Goal: Task Accomplishment & Management: Manage account settings

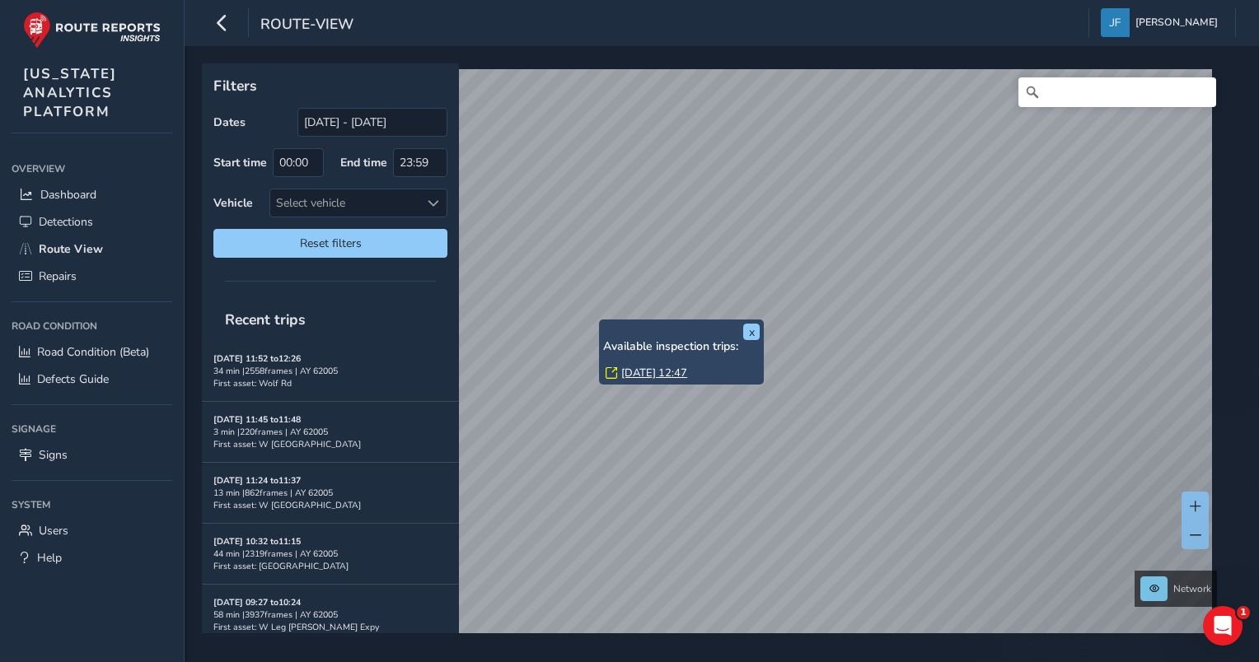
click at [629, 370] on link "[DATE] 12:47" at bounding box center [654, 373] width 66 height 15
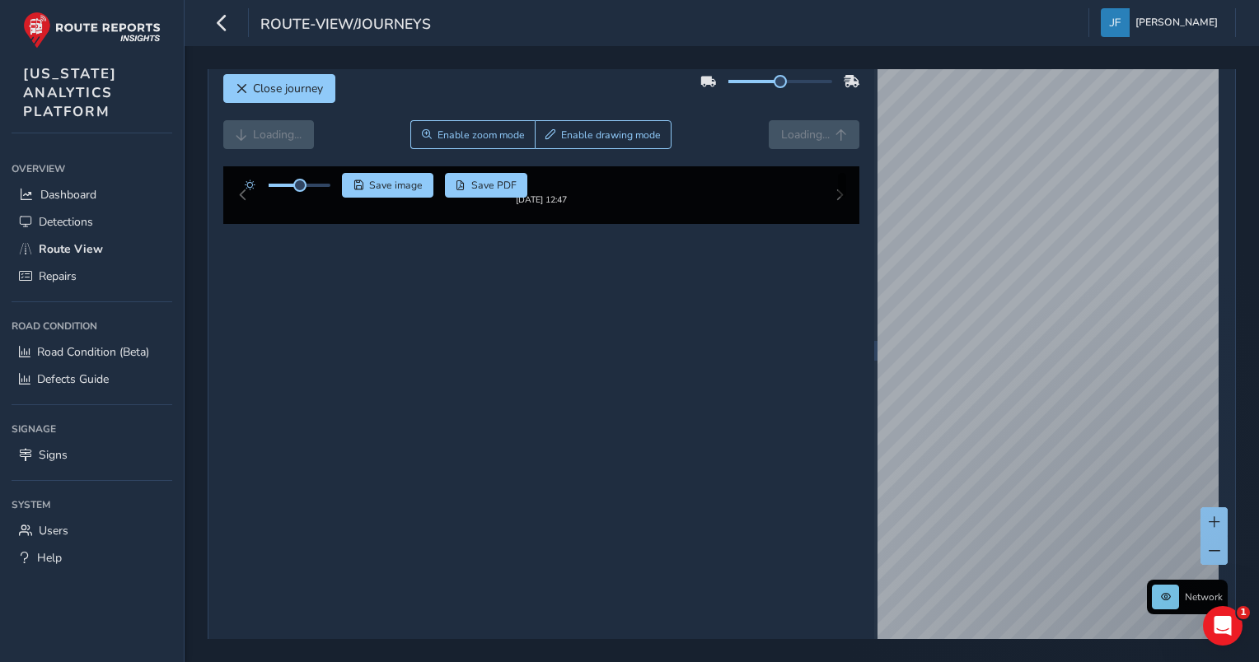
scroll to position [26, 0]
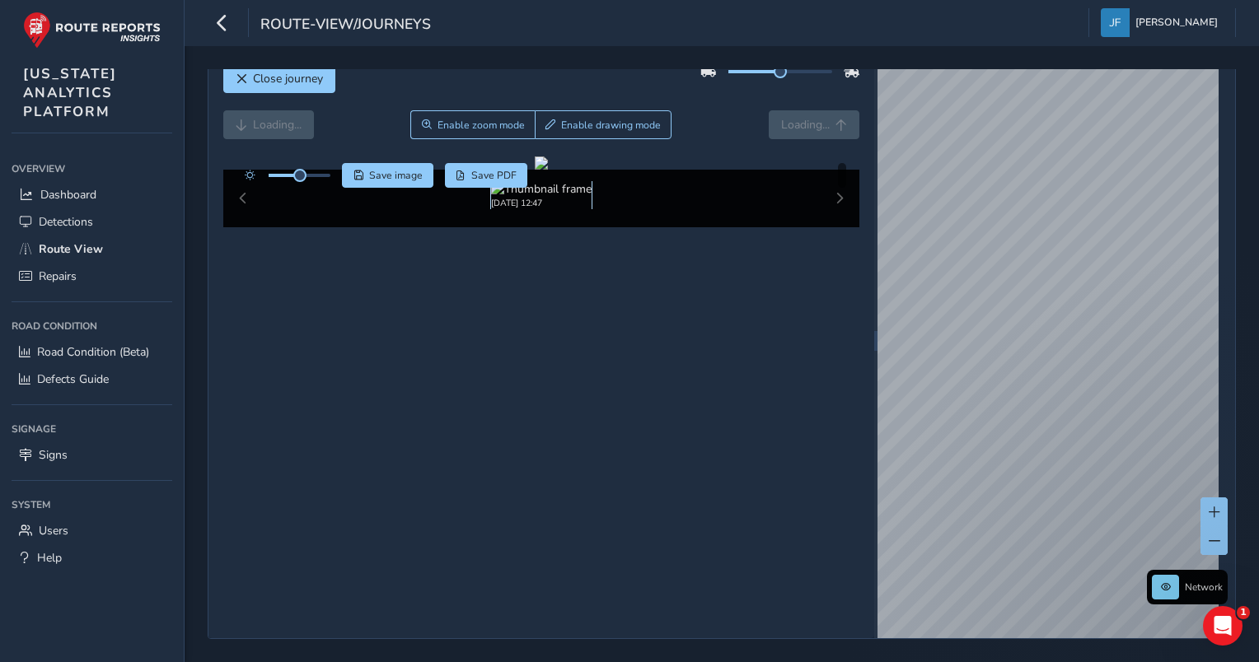
click at [552, 197] on img at bounding box center [541, 189] width 101 height 16
click at [292, 78] on span "Close journey" at bounding box center [288, 79] width 70 height 16
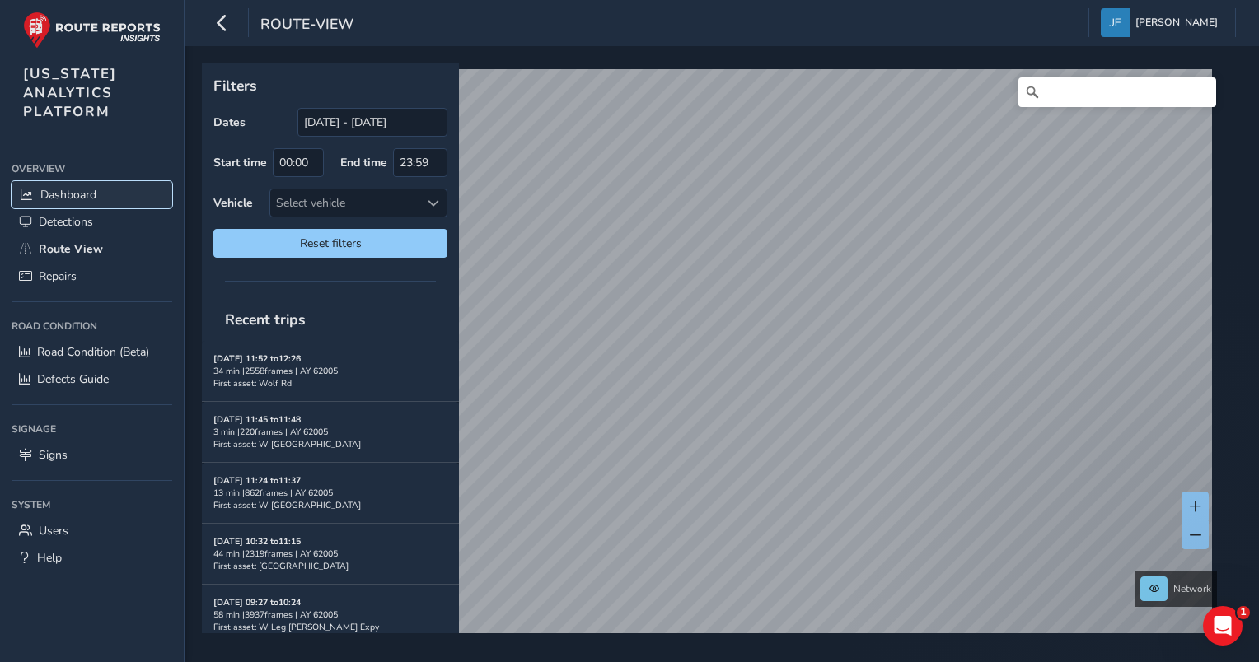
click at [77, 205] on link "Dashboard" at bounding box center [92, 194] width 161 height 27
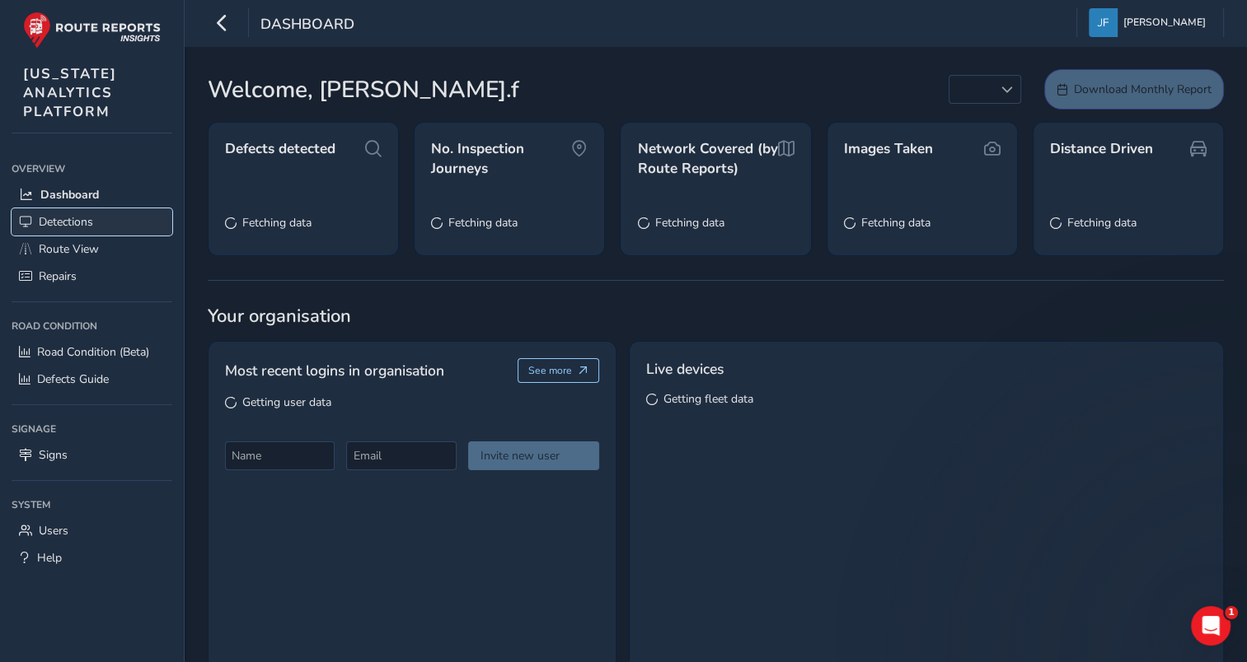
click at [61, 228] on link "Detections" at bounding box center [92, 221] width 161 height 27
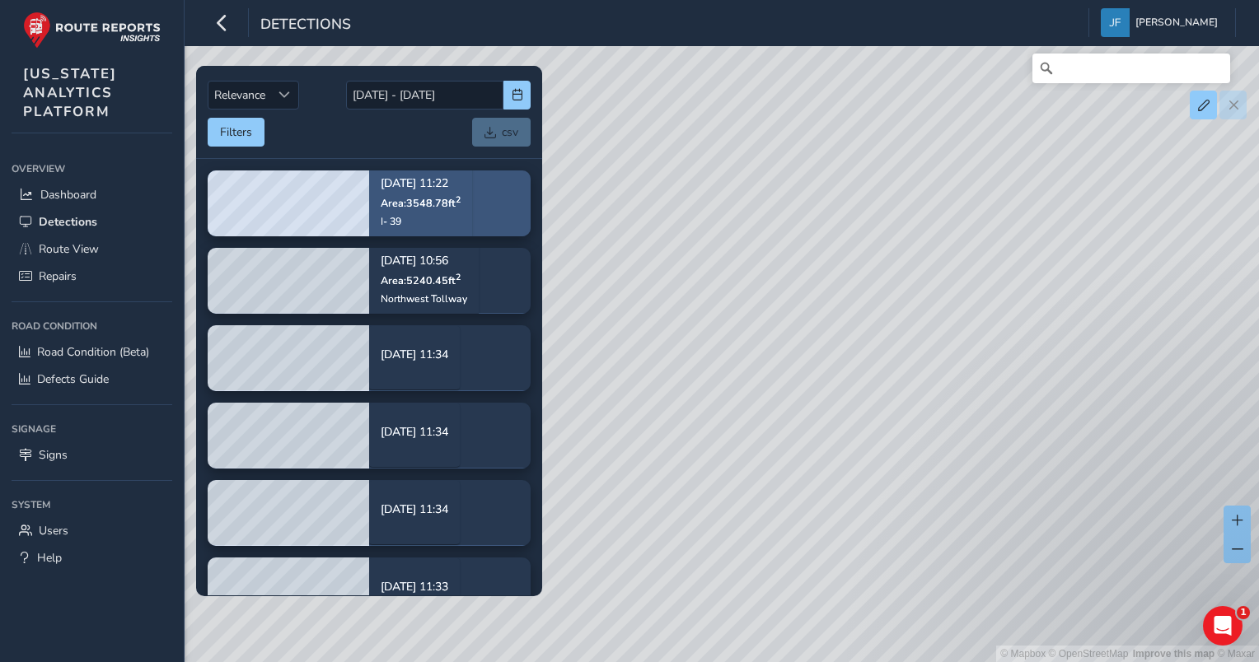
click at [416, 220] on div "I- 39" at bounding box center [421, 221] width 80 height 13
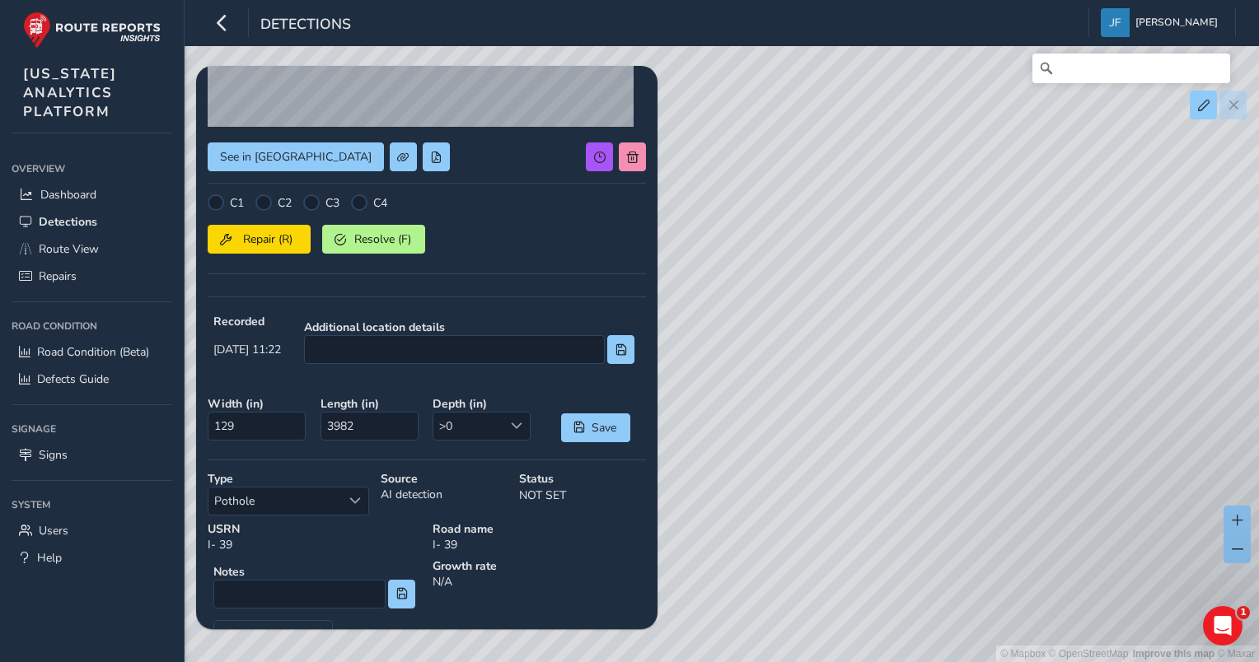
scroll to position [308, 0]
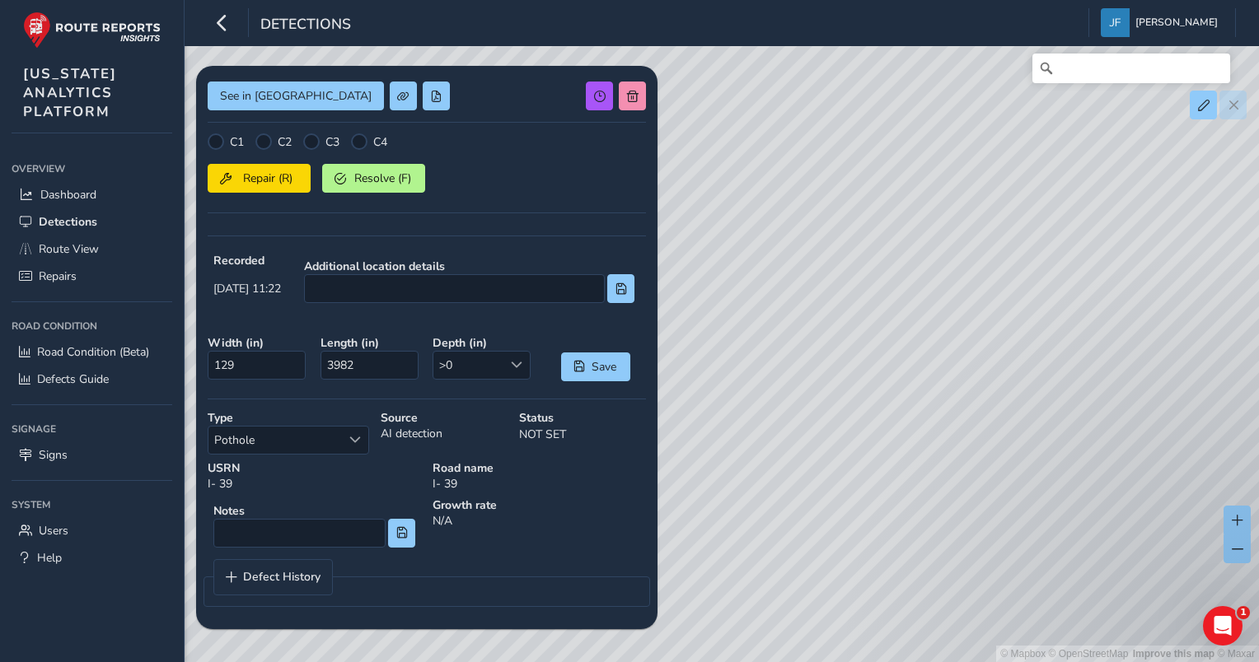
drag, startPoint x: 787, startPoint y: 215, endPoint x: 780, endPoint y: 205, distance: 11.9
click at [780, 205] on div "© Mapbox © OpenStreetMap Improve this map © Maxar" at bounding box center [629, 331] width 1259 height 662
drag, startPoint x: 1112, startPoint y: 428, endPoint x: 780, endPoint y: 391, distance: 334.2
click at [780, 391] on div "© Mapbox © OpenStreetMap Improve this map © Maxar" at bounding box center [629, 331] width 1259 height 662
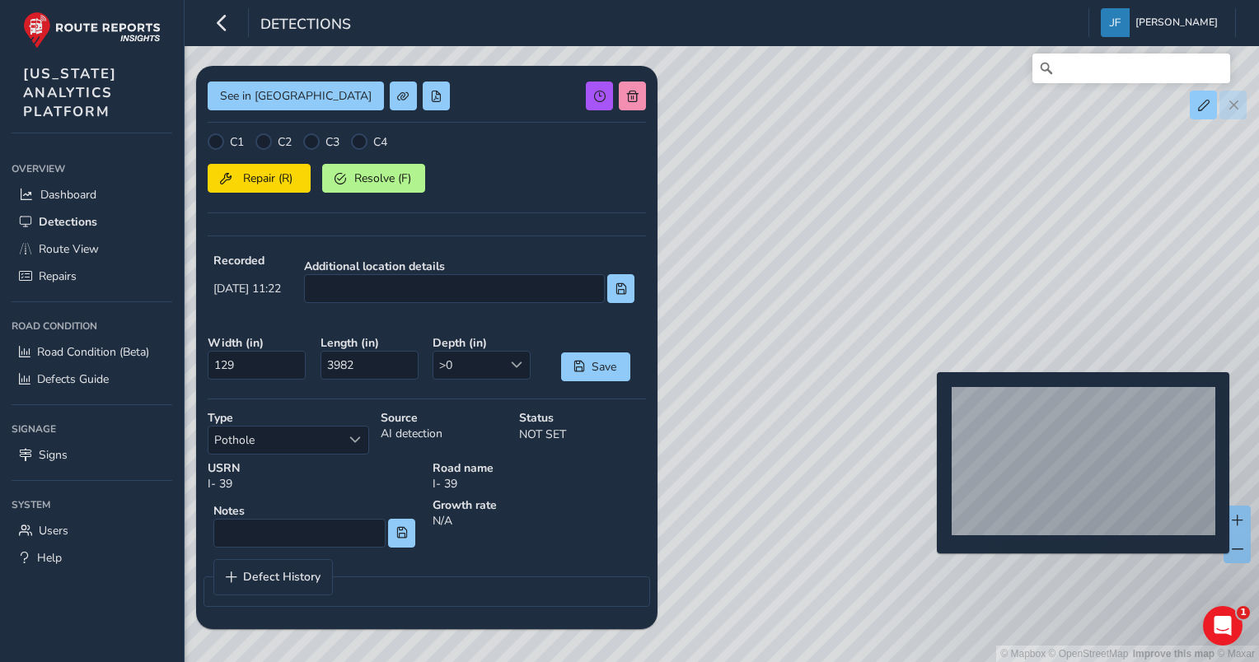
click at [927, 399] on div "© Mapbox © OpenStreetMap Improve this map © Maxar" at bounding box center [629, 331] width 1259 height 662
type input "43"
type input "284"
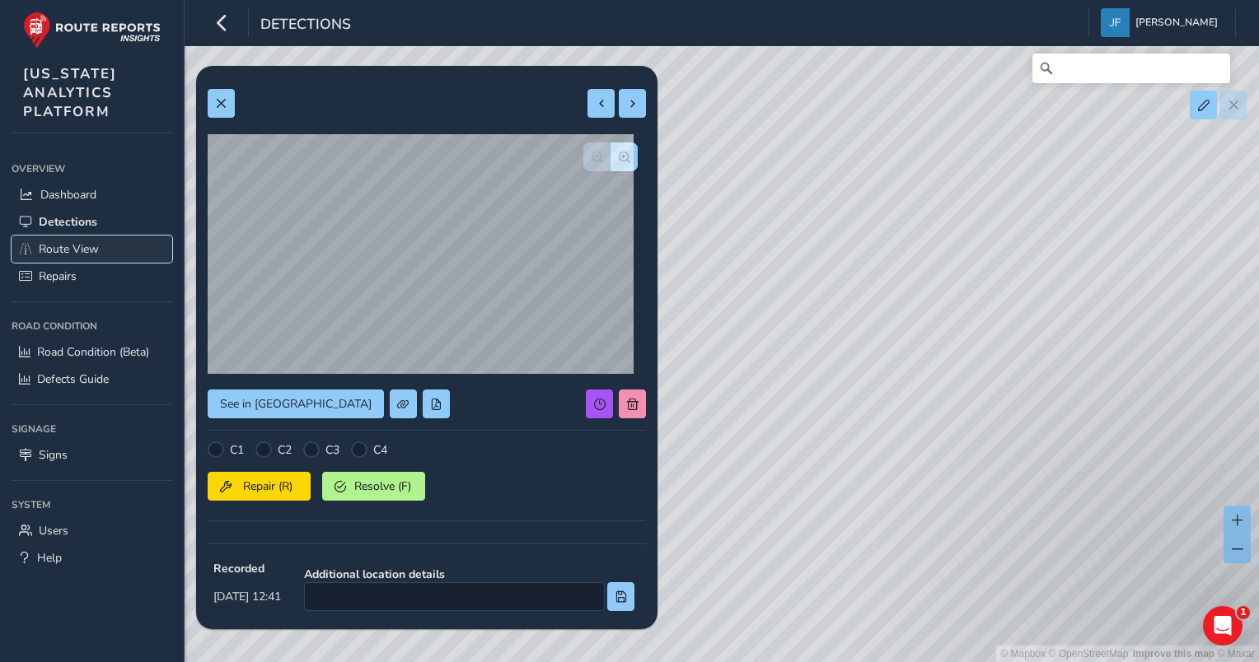
click at [47, 247] on span "Route View" at bounding box center [69, 249] width 60 height 16
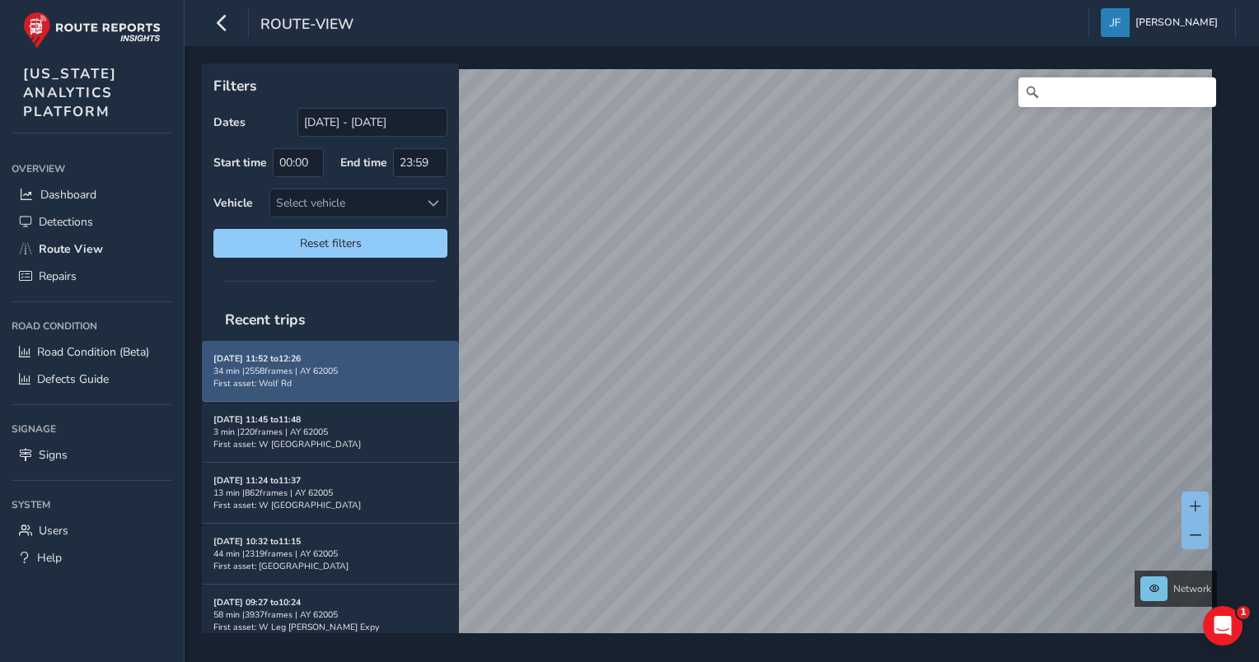
click at [376, 367] on div "34 min | 2558 frames | AY 62005" at bounding box center [330, 371] width 234 height 12
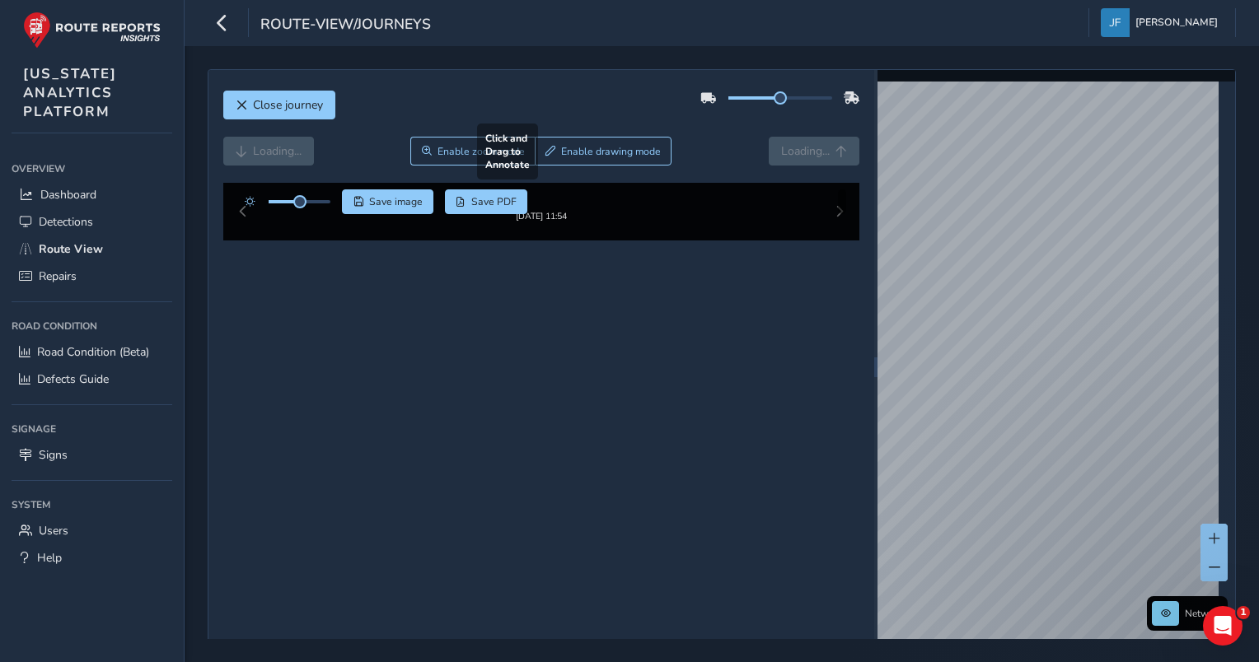
scroll to position [26, 0]
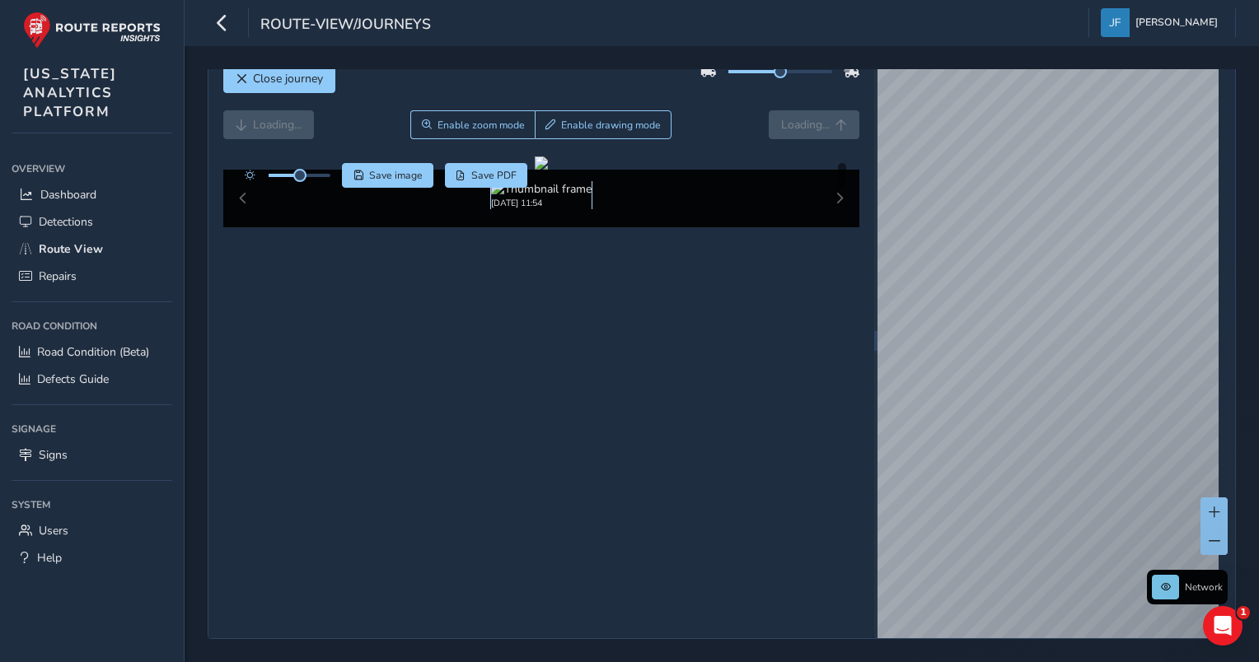
click at [566, 197] on img at bounding box center [541, 189] width 101 height 16
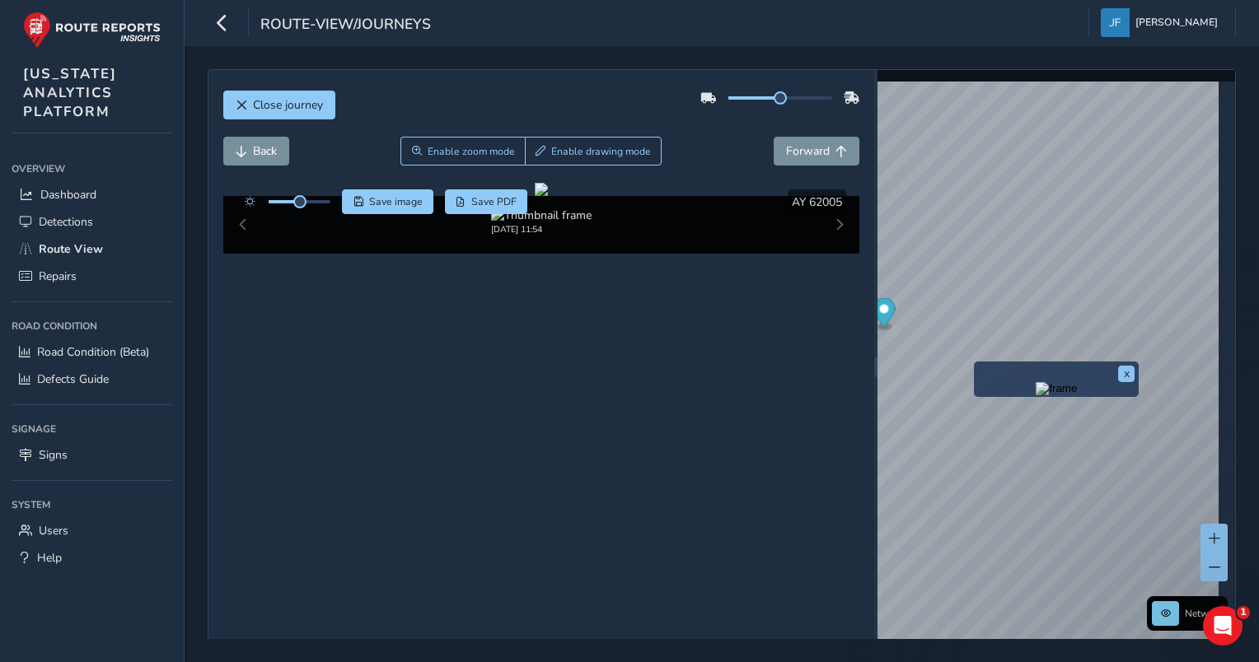
click at [979, 366] on div "x" at bounding box center [1056, 379] width 157 height 27
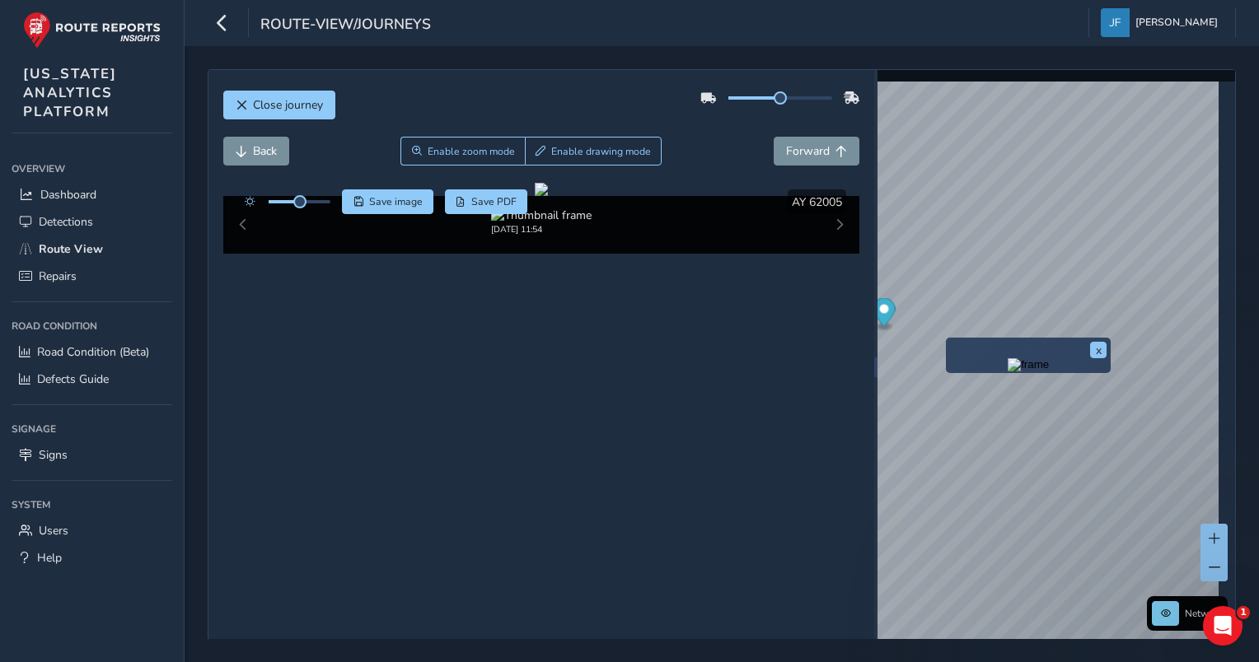
click at [948, 339] on div "x" at bounding box center [1028, 355] width 165 height 35
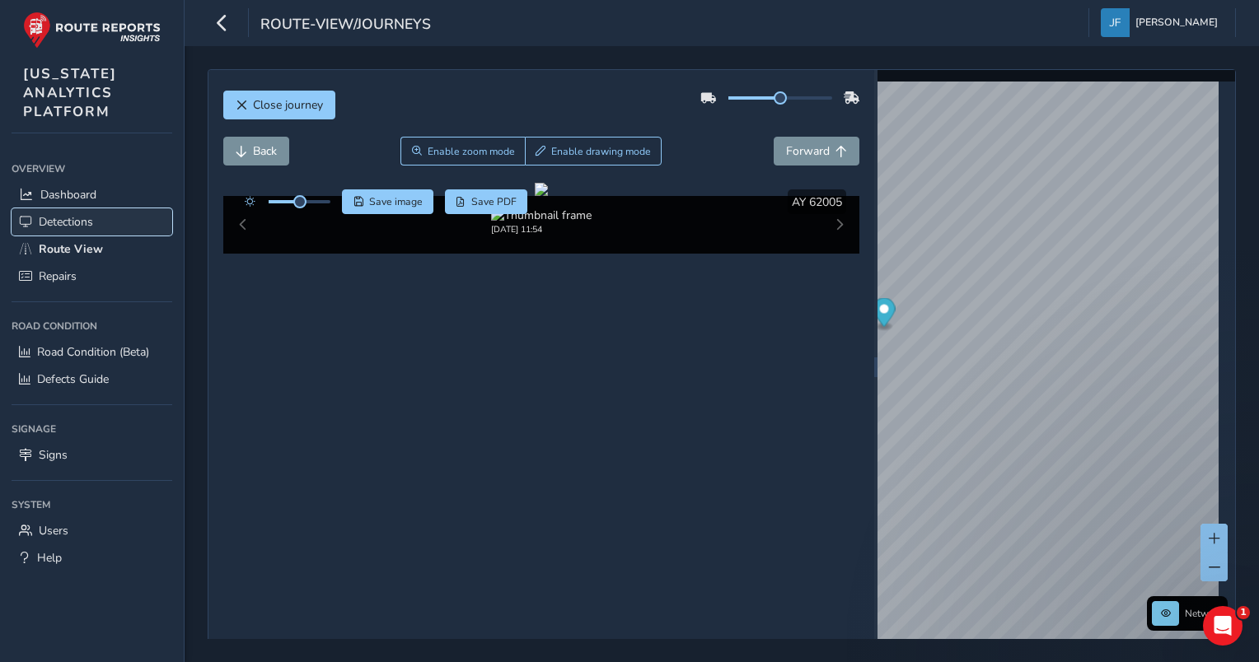
click at [70, 211] on link "Detections" at bounding box center [92, 221] width 161 height 27
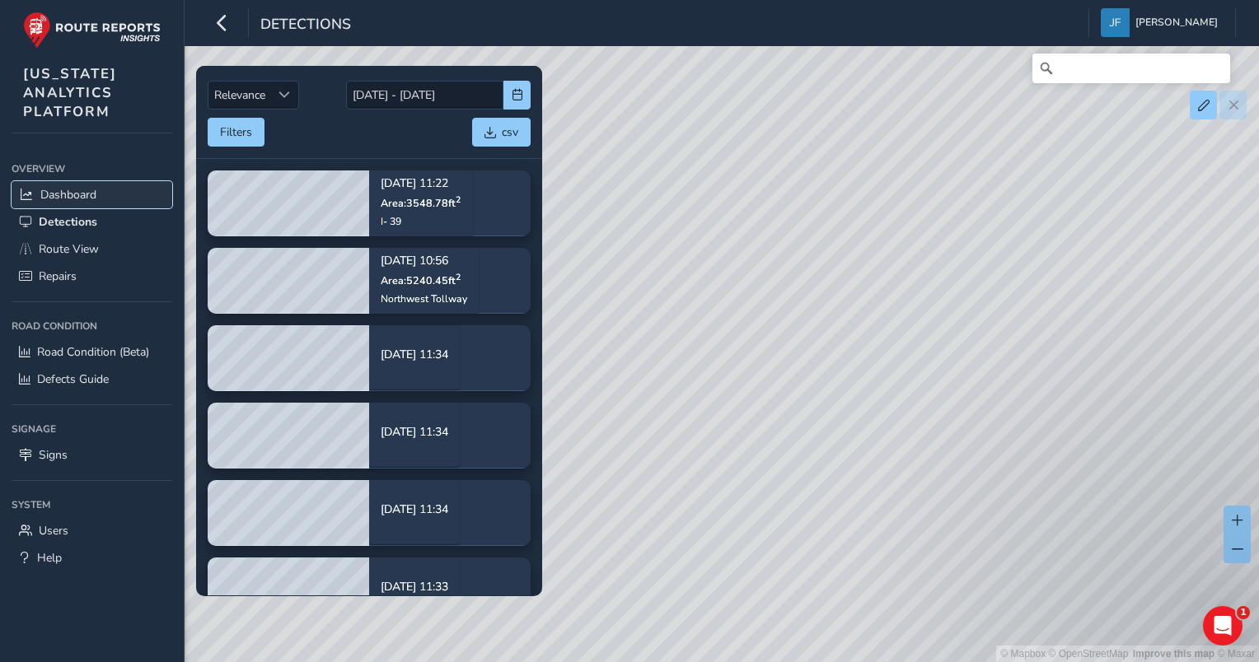
click at [65, 191] on span "Dashboard" at bounding box center [68, 195] width 56 height 16
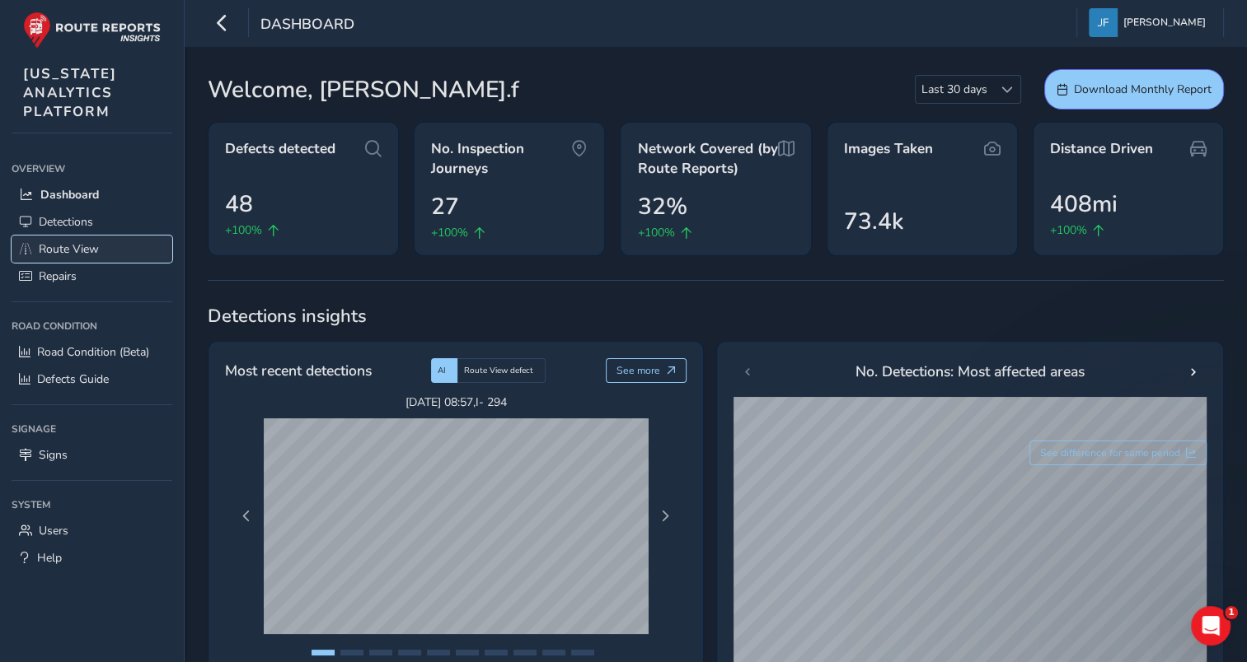
click at [64, 237] on link "Route View" at bounding box center [92, 249] width 161 height 27
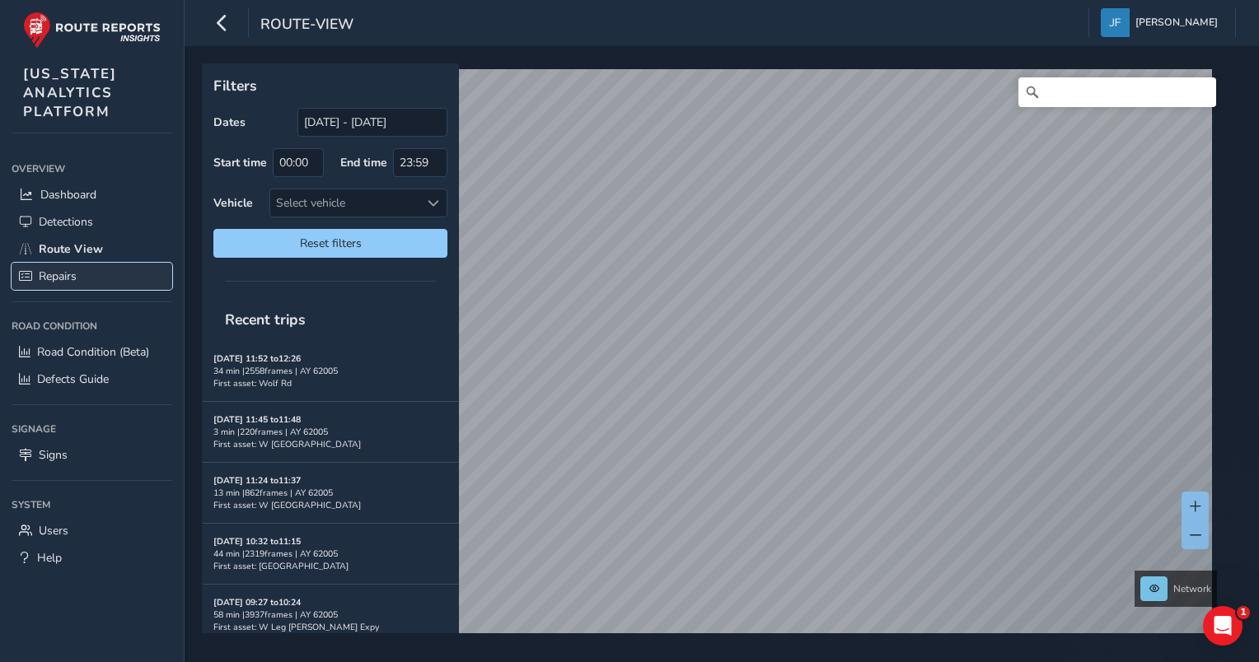
click at [56, 278] on span "Repairs" at bounding box center [58, 277] width 38 height 16
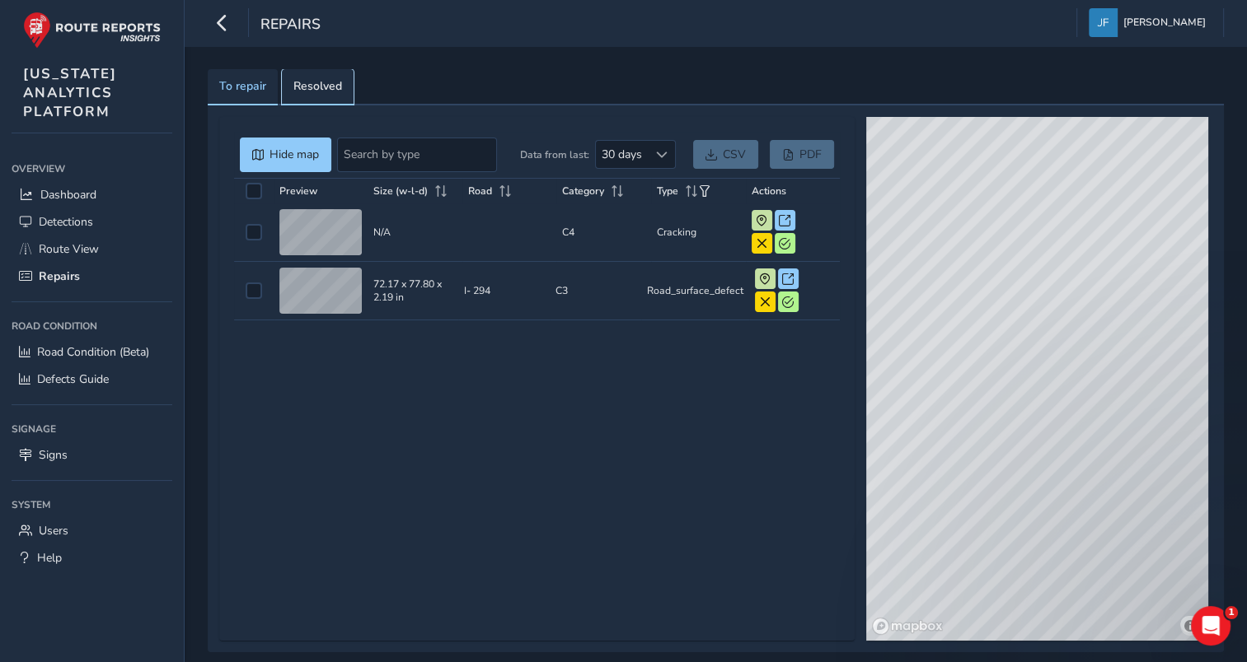
click at [312, 84] on span "Resolved" at bounding box center [317, 87] width 49 height 12
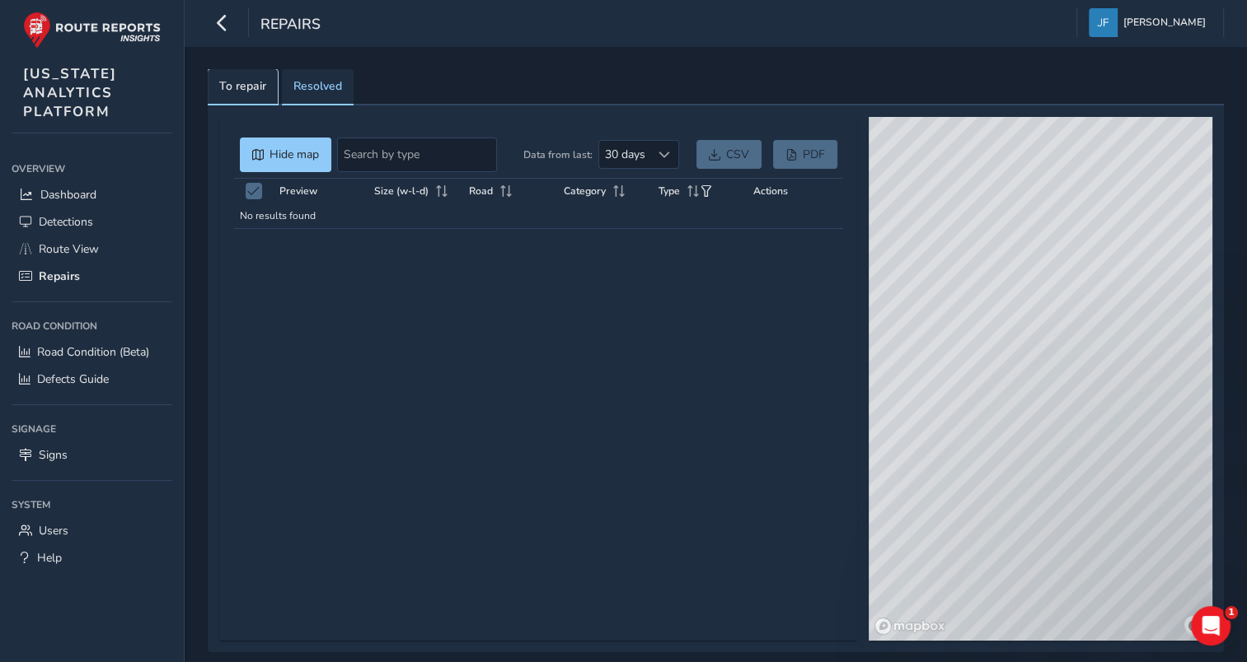
click at [254, 86] on span "To repair" at bounding box center [242, 87] width 47 height 12
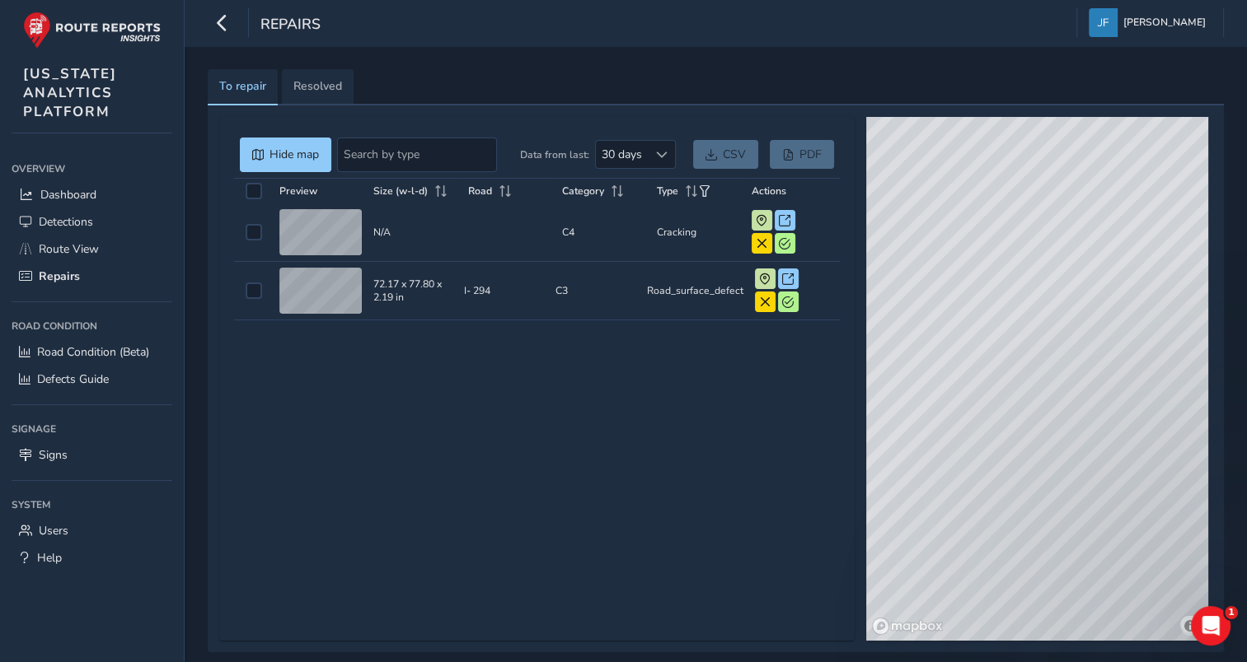
drag, startPoint x: 1027, startPoint y: 200, endPoint x: 1261, endPoint y: 356, distance: 281.1
click at [1247, 356] on html "Repairs [PERSON_NAME] Colour Scheme: Dark Dim Light Logout To repair Resolved H…" at bounding box center [623, 331] width 1247 height 662
drag, startPoint x: 1033, startPoint y: 377, endPoint x: 1103, endPoint y: 442, distance: 95.1
click at [1103, 442] on div "© Mapbox © OpenStreetMap Improve this map © Maxar" at bounding box center [1037, 379] width 342 height 524
drag, startPoint x: 1092, startPoint y: 390, endPoint x: 1117, endPoint y: 320, distance: 74.5
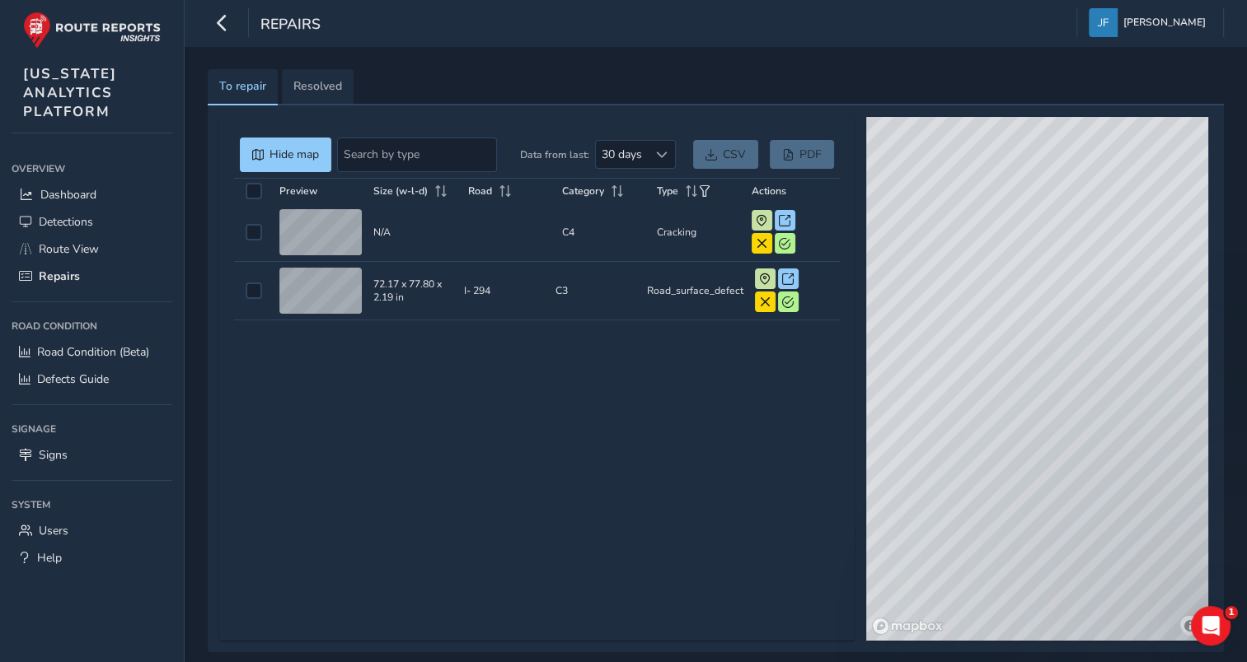
click at [1117, 320] on div "© Mapbox © OpenStreetMap Improve this map © Maxar" at bounding box center [1037, 379] width 342 height 524
drag, startPoint x: 1066, startPoint y: 356, endPoint x: 1261, endPoint y: 476, distance: 229.4
click at [1247, 476] on html "Repairs [PERSON_NAME] Colour Scheme: Dark Dim Light Logout To repair Resolved H…" at bounding box center [623, 331] width 1247 height 662
click at [765, 274] on span at bounding box center [765, 280] width 12 height 12
drag, startPoint x: 1008, startPoint y: 442, endPoint x: 1236, endPoint y: 260, distance: 292.0
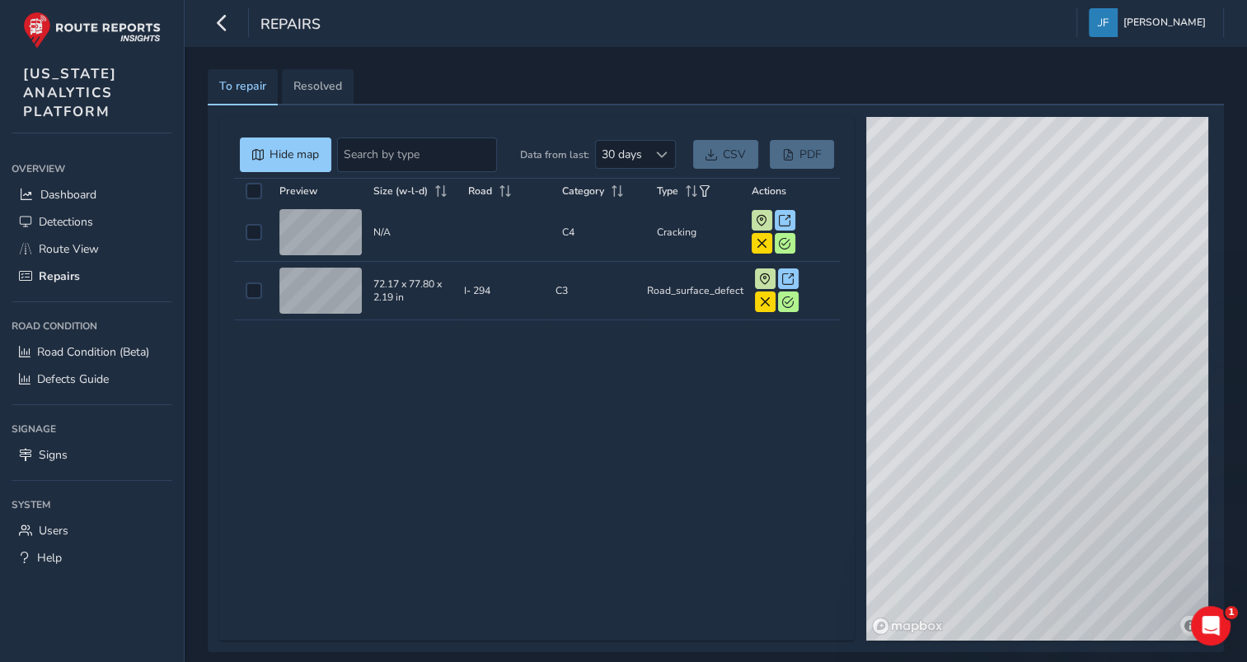
click at [1236, 260] on div "To repair Resolved Hide map Data from last: 30 days 30 days CSV PDF Preview Siz…" at bounding box center [716, 360] width 1062 height 629
click at [425, 287] on td "Size (w-l-d) 72.17 x 77.80 x 2.19 in" at bounding box center [412, 291] width 91 height 58
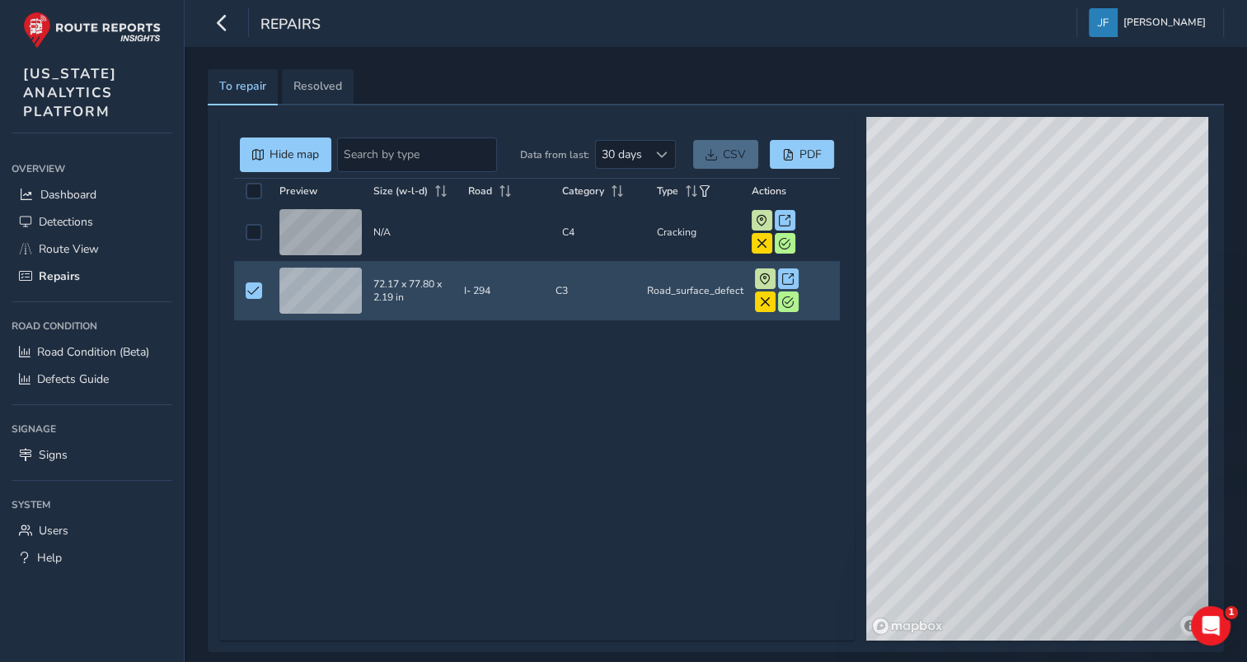
click at [402, 288] on td "Size (w-l-d) 72.17 x 77.80 x 2.19 in" at bounding box center [412, 291] width 91 height 58
